Goal: Information Seeking & Learning: Learn about a topic

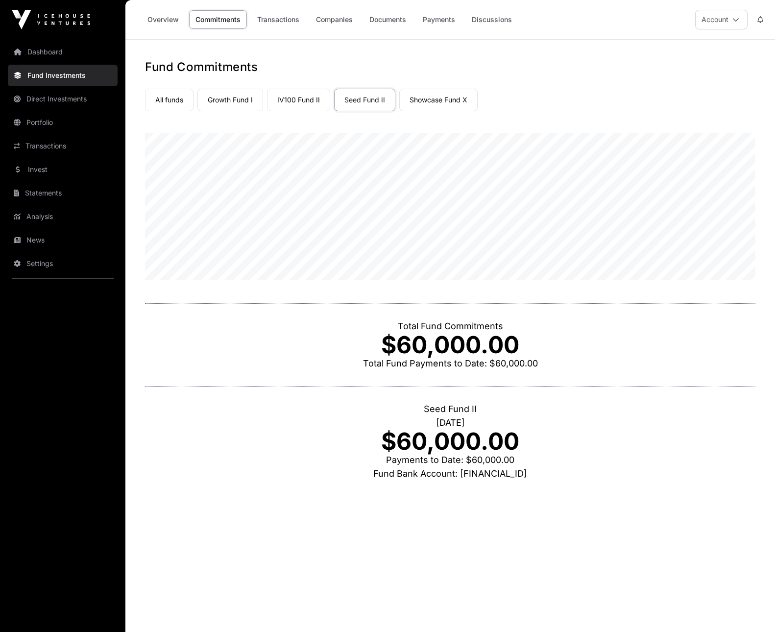
click at [165, 17] on link "Overview" at bounding box center [163, 19] width 44 height 19
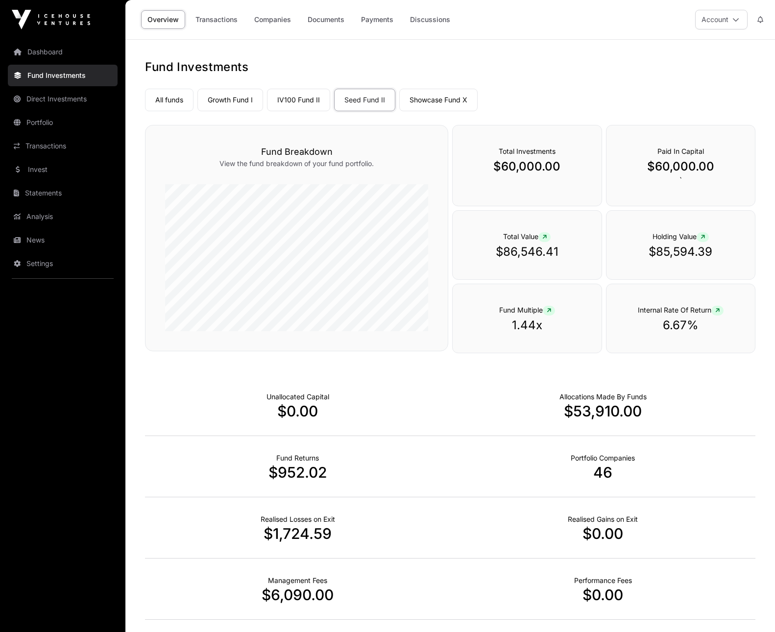
click at [236, 105] on link "Growth Fund I" at bounding box center [231, 100] width 66 height 23
click at [210, 99] on link "Growth Fund I" at bounding box center [231, 100] width 66 height 23
click at [303, 100] on link "IV100 Fund II" at bounding box center [298, 100] width 63 height 23
click at [446, 96] on link "Showcase Fund X" at bounding box center [438, 100] width 78 height 23
